Goal: Task Accomplishment & Management: Use online tool/utility

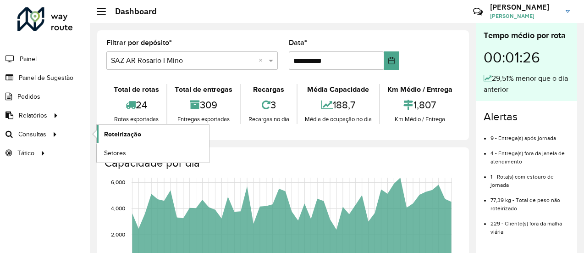
click at [116, 134] on span "Roteirização" at bounding box center [122, 134] width 37 height 10
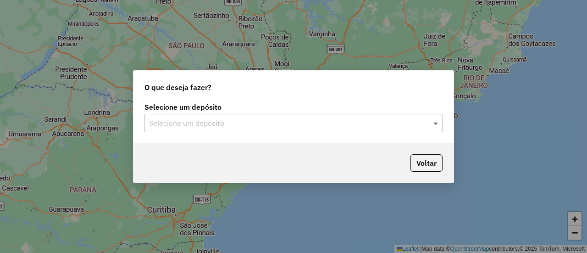
click at [439, 123] on span at bounding box center [436, 122] width 11 height 11
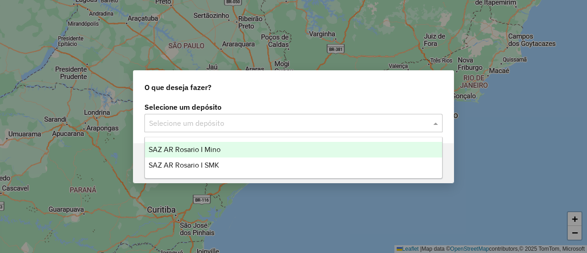
click at [208, 146] on span "SAZ AR Rosario I Mino" at bounding box center [185, 149] width 72 height 8
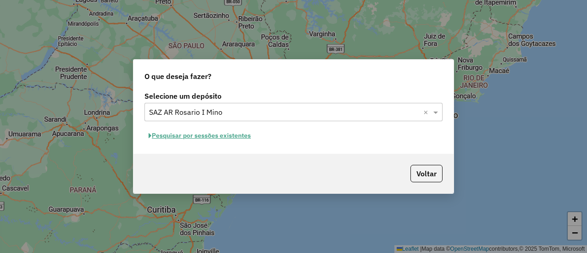
click at [233, 132] on button "Pesquisar por sessões existentes" at bounding box center [199, 135] width 110 height 14
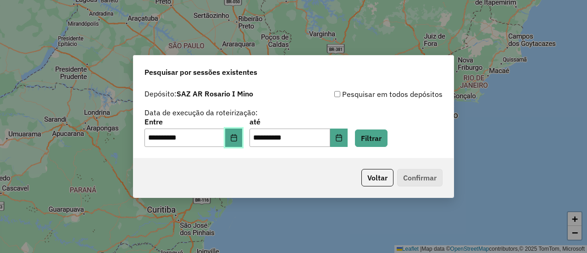
click at [242, 139] on button "Choose Date" at bounding box center [233, 137] width 17 height 18
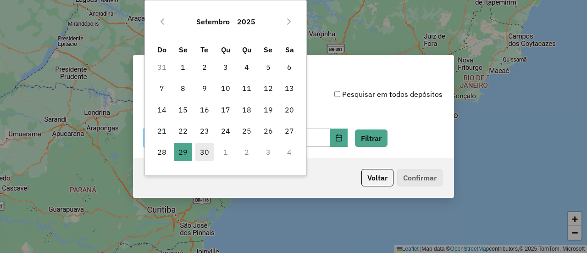
click at [206, 152] on span "30" at bounding box center [204, 152] width 18 height 18
type input "**********"
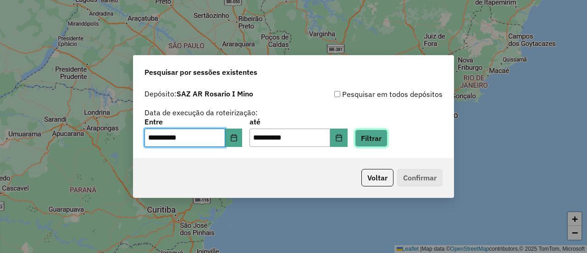
click at [387, 143] on button "Filtrar" at bounding box center [371, 137] width 33 height 17
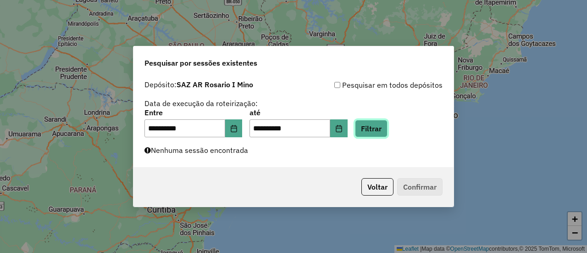
click at [387, 129] on button "Filtrar" at bounding box center [371, 128] width 33 height 17
click at [382, 131] on button "Filtrar" at bounding box center [371, 128] width 33 height 17
